Goal: Task Accomplishment & Management: Use online tool/utility

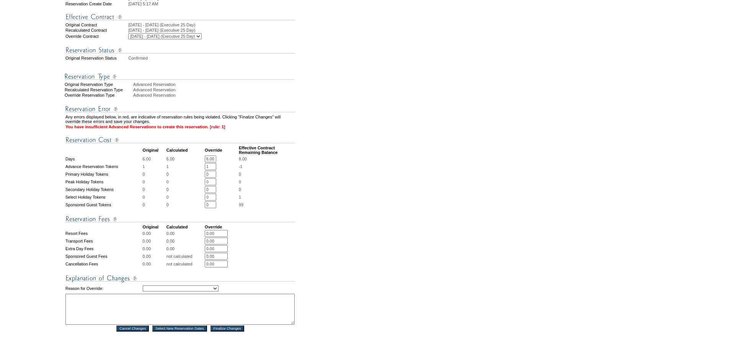
scroll to position [153, 0]
click at [215, 169] on input "1" at bounding box center [210, 165] width 11 height 7
type input "0"
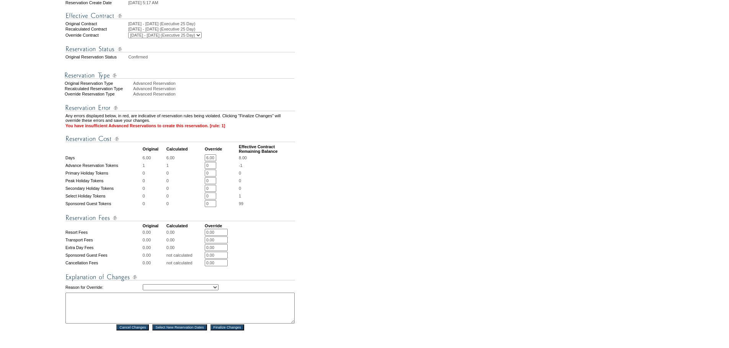
drag, startPoint x: 278, startPoint y: 214, endPoint x: 229, endPoint y: 222, distance: 49.7
click at [278, 215] on tbody "Any errors displayed below, in red, are indicative of reservation rules being v…" at bounding box center [180, 214] width 230 height 233
click at [210, 200] on input "0" at bounding box center [210, 196] width 11 height 7
type input "1"
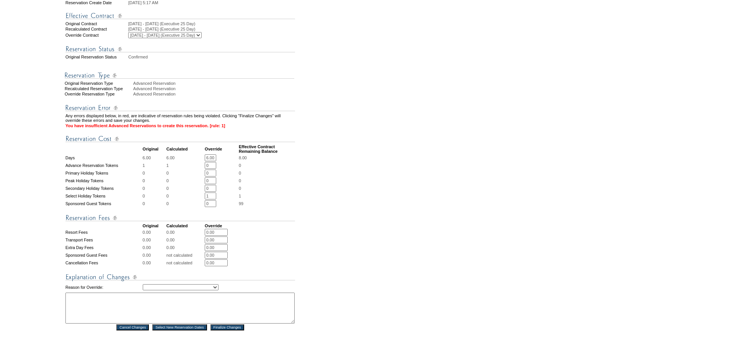
drag, startPoint x: 420, startPoint y: 223, endPoint x: 400, endPoint y: 234, distance: 22.4
click at [419, 225] on form "Follow Us ::" at bounding box center [363, 141] width 726 height 584
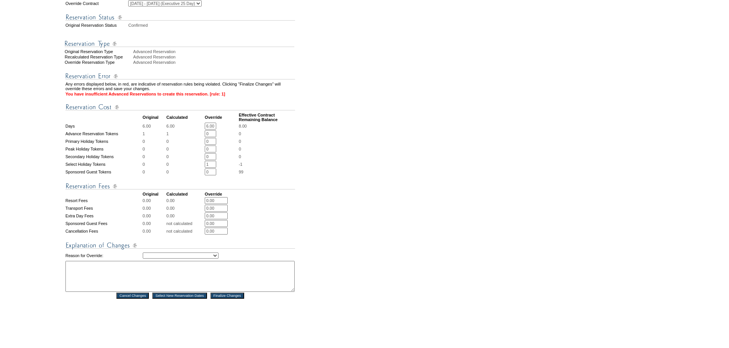
scroll to position [268, 0]
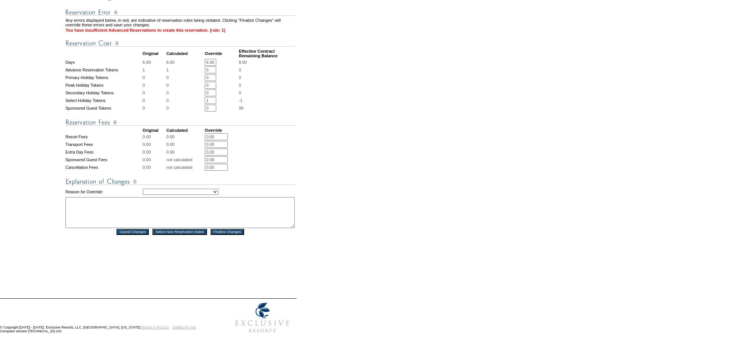
click at [202, 191] on select "Creating Continuous Stay Days Rebooked After Cancellation Editing Occupant Expe…" at bounding box center [181, 192] width 76 height 6
select select "1041"
click at [143, 189] on select "Creating Continuous Stay Days Rebooked After Cancellation Editing Occupant Expe…" at bounding box center [181, 192] width 76 height 6
click at [162, 215] on textarea at bounding box center [179, 212] width 229 height 31
type textarea "mas"
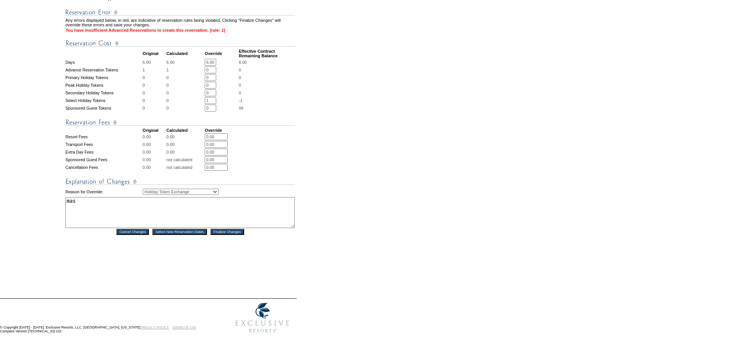
drag, startPoint x: 189, startPoint y: 252, endPoint x: 202, endPoint y: 249, distance: 13.7
click at [189, 252] on div "Reservation #: 1818113 Principal Member: [PERSON_NAME] Location [GEOGRAPHIC_DAT…" at bounding box center [180, 54] width 231 height 460
click at [236, 231] on input "Finalize Changes" at bounding box center [227, 232] width 34 height 6
click at [407, 230] on form "Follow Us ::" at bounding box center [363, 45] width 726 height 584
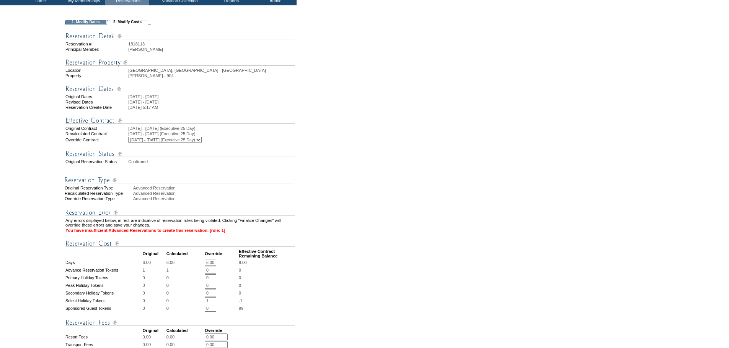
scroll to position [38, 0]
